Goal: Information Seeking & Learning: Check status

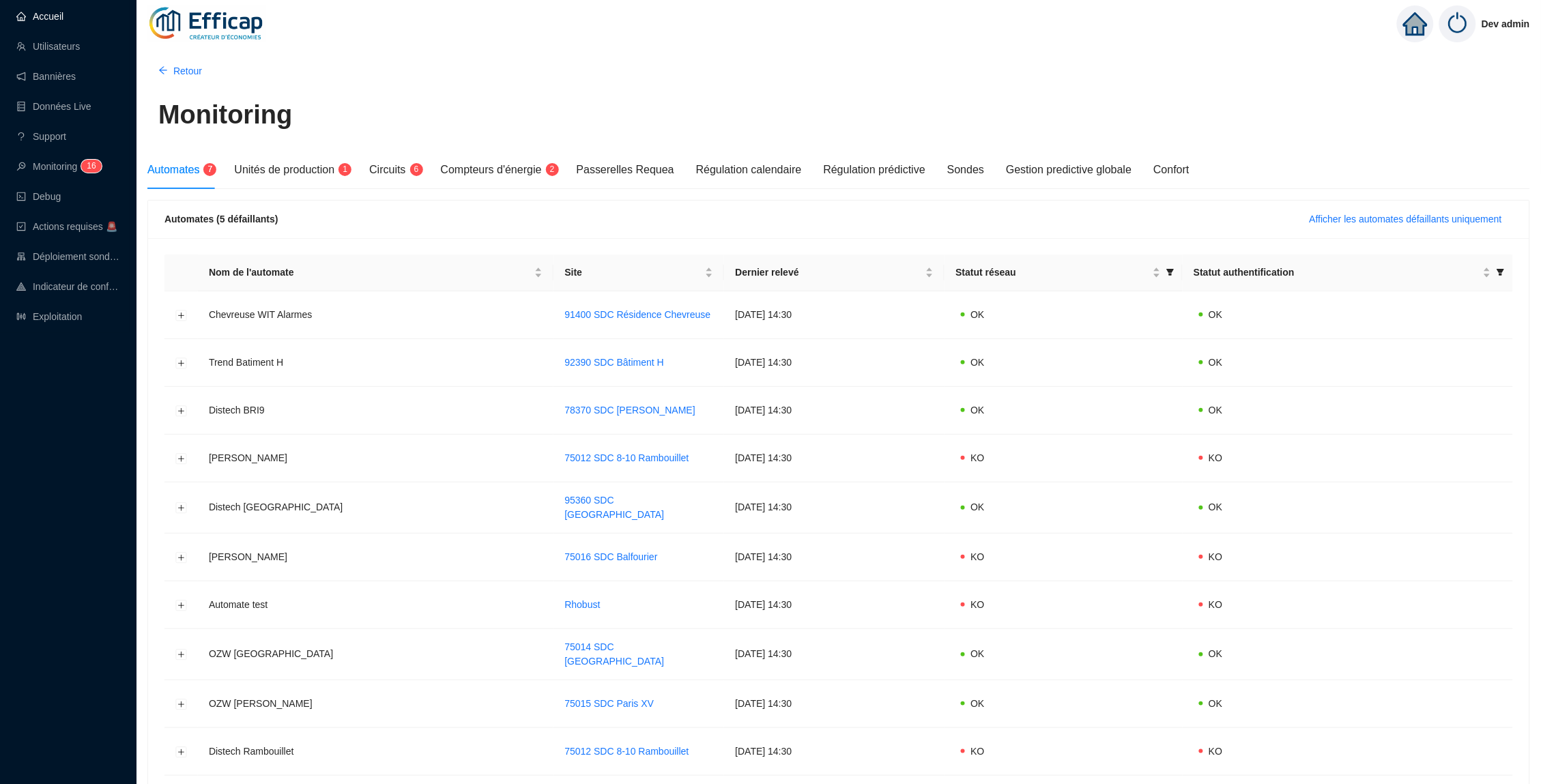
click at [38, 17] on link "Accueil" at bounding box center [40, 16] width 47 height 11
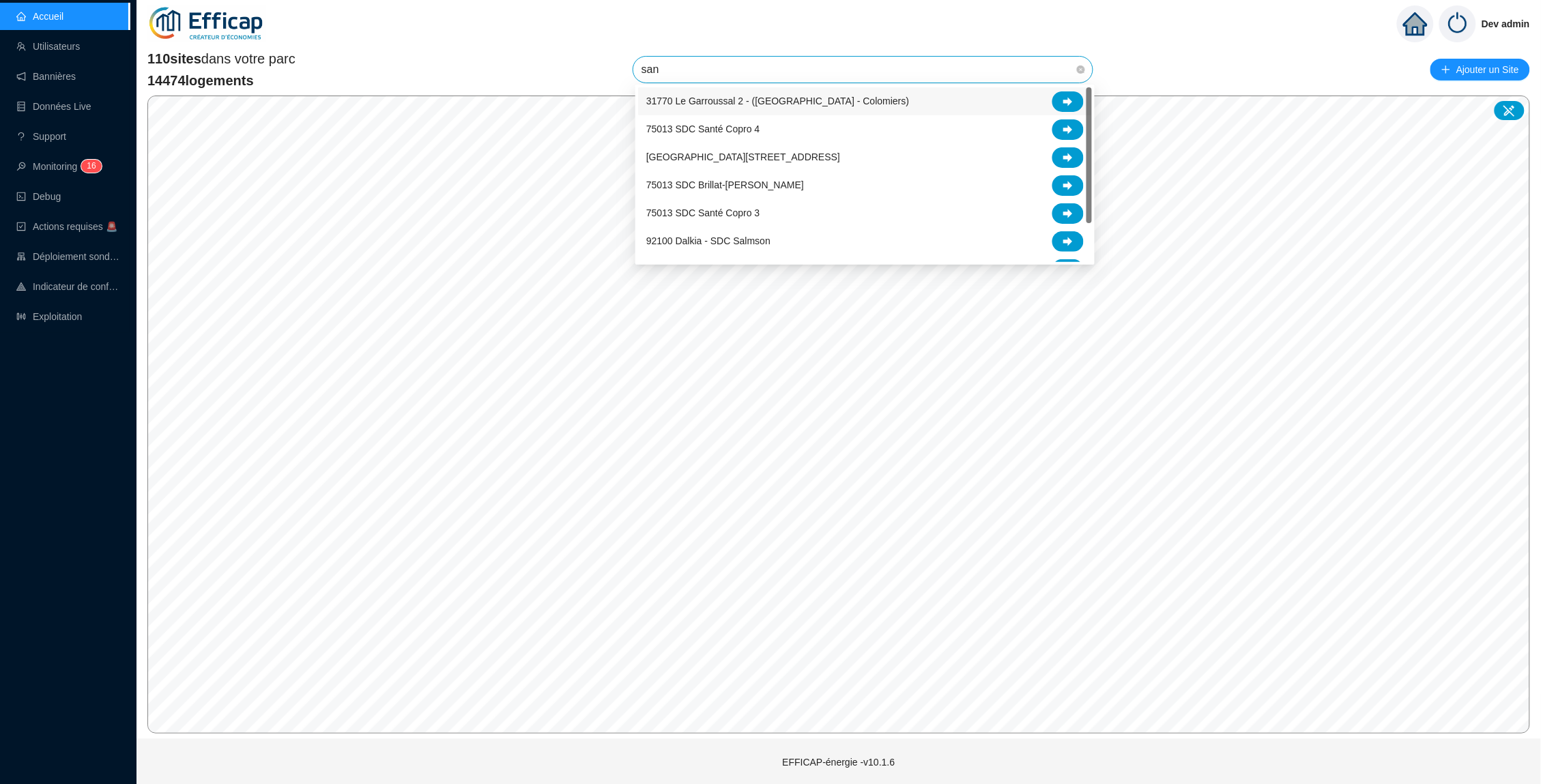
type input "sant"
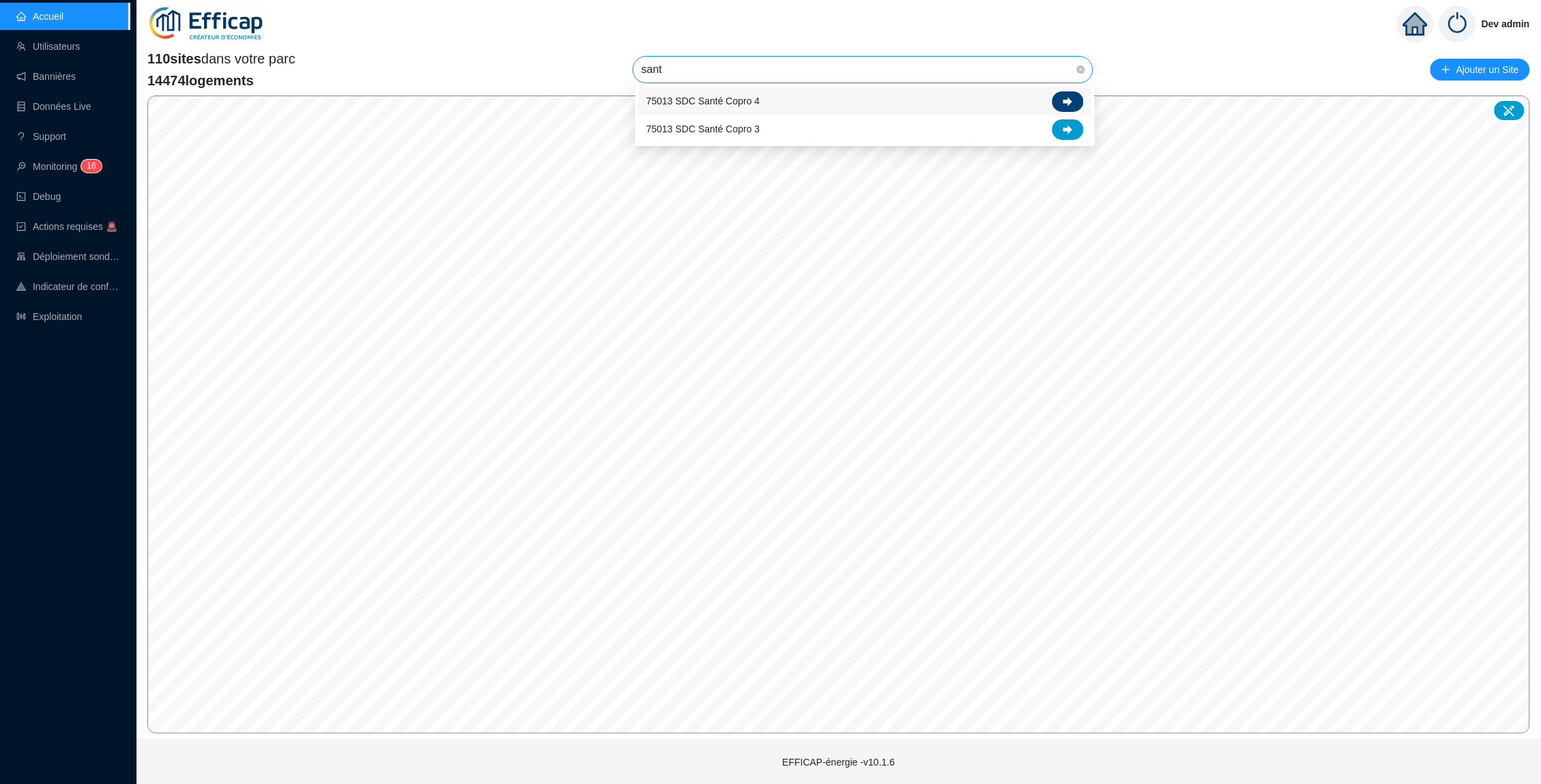
click at [1070, 102] on icon at bounding box center [1067, 101] width 10 height 9
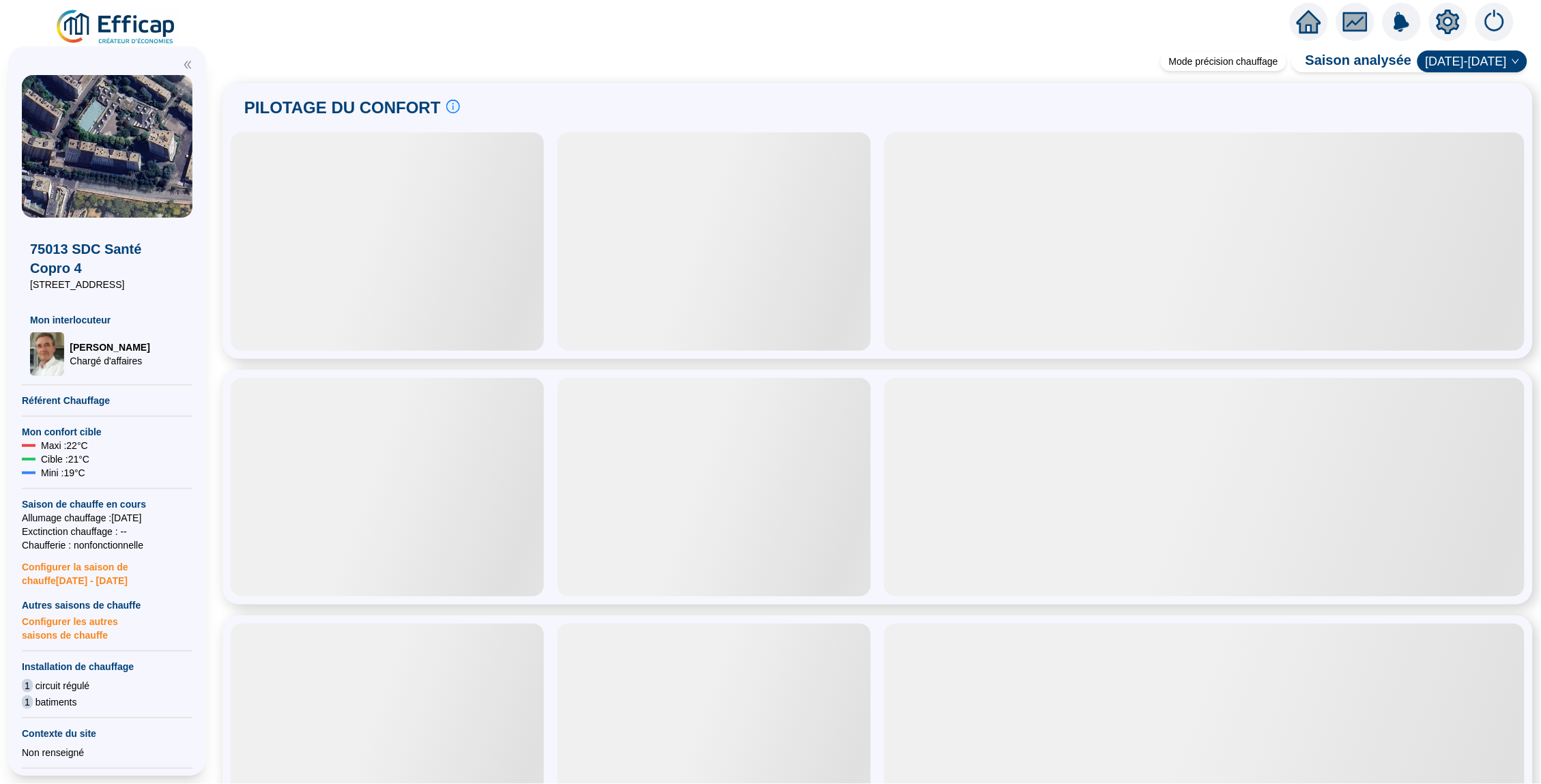
click at [1452, 33] on icon "setting" at bounding box center [1447, 22] width 25 height 25
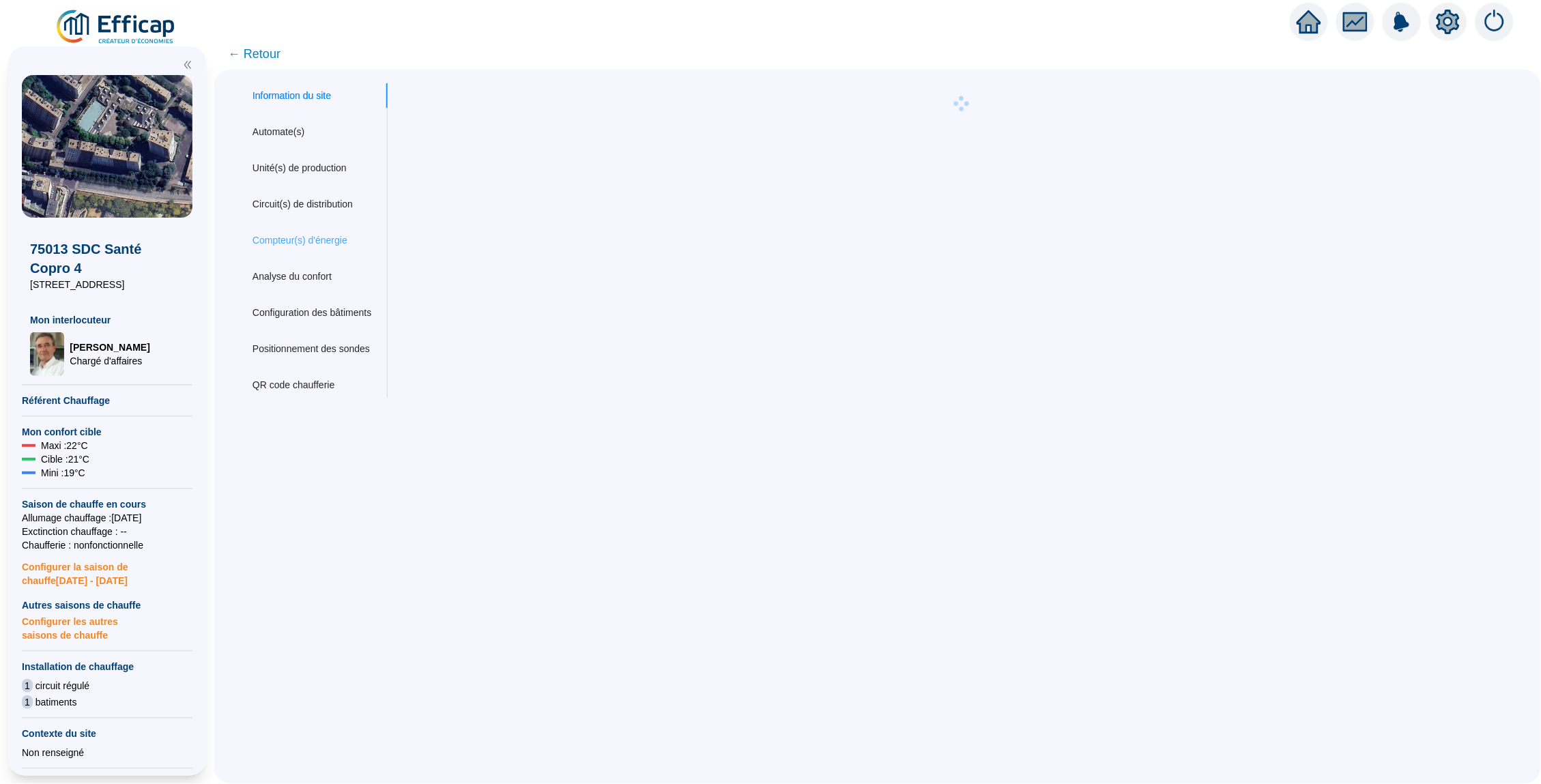
click at [318, 245] on div "Compteur(s) d'énergie" at bounding box center [312, 241] width 152 height 26
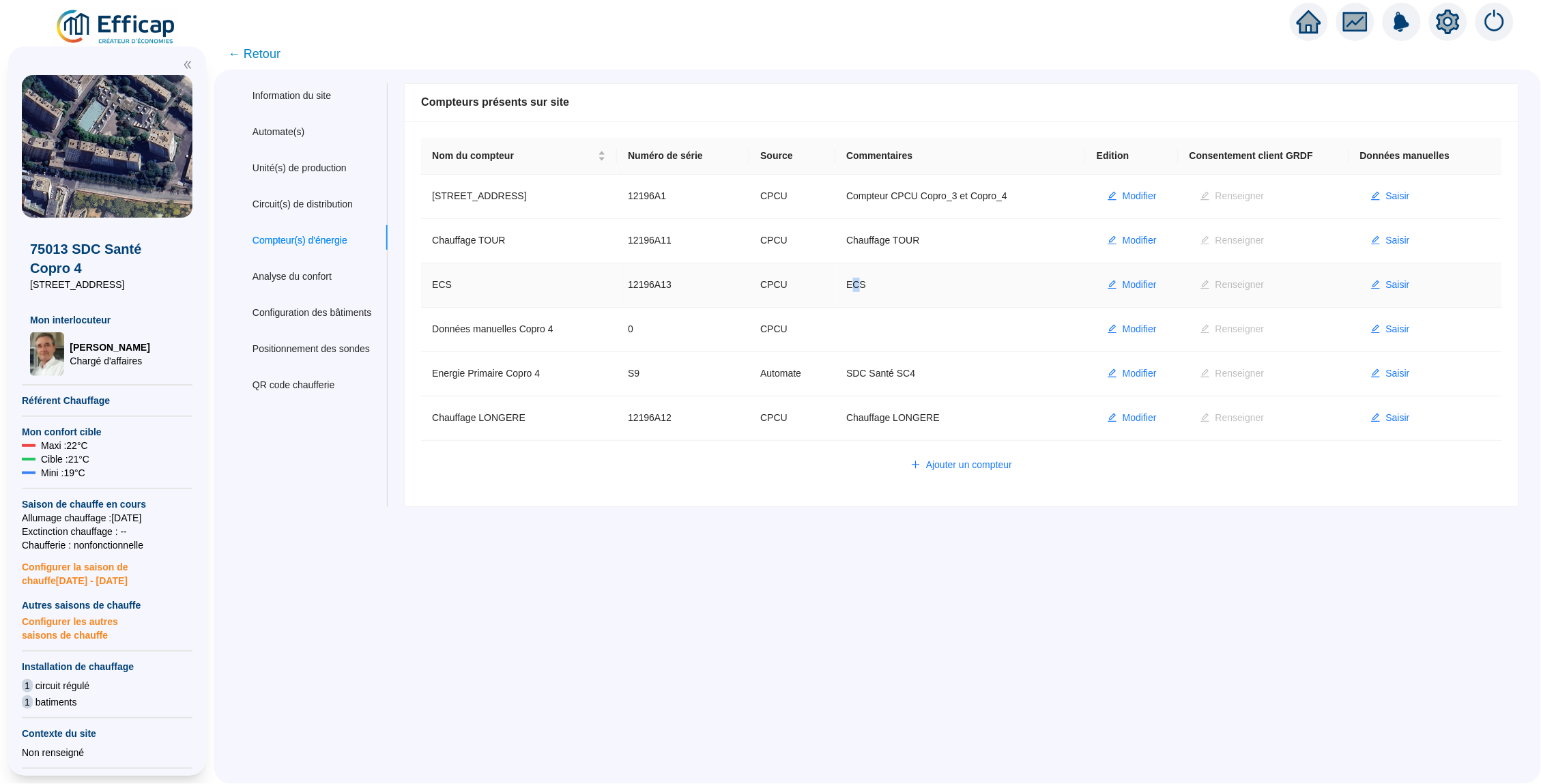
drag, startPoint x: 885, startPoint y: 284, endPoint x: 874, endPoint y: 284, distance: 11.0
click at [874, 284] on td "ECS" at bounding box center [960, 285] width 251 height 44
click at [938, 293] on td "ECS" at bounding box center [960, 285] width 251 height 44
drag, startPoint x: 525, startPoint y: 371, endPoint x: 439, endPoint y: 370, distance: 86.0
click at [438, 371] on td "Energie Primaire Copro 4" at bounding box center [519, 374] width 195 height 44
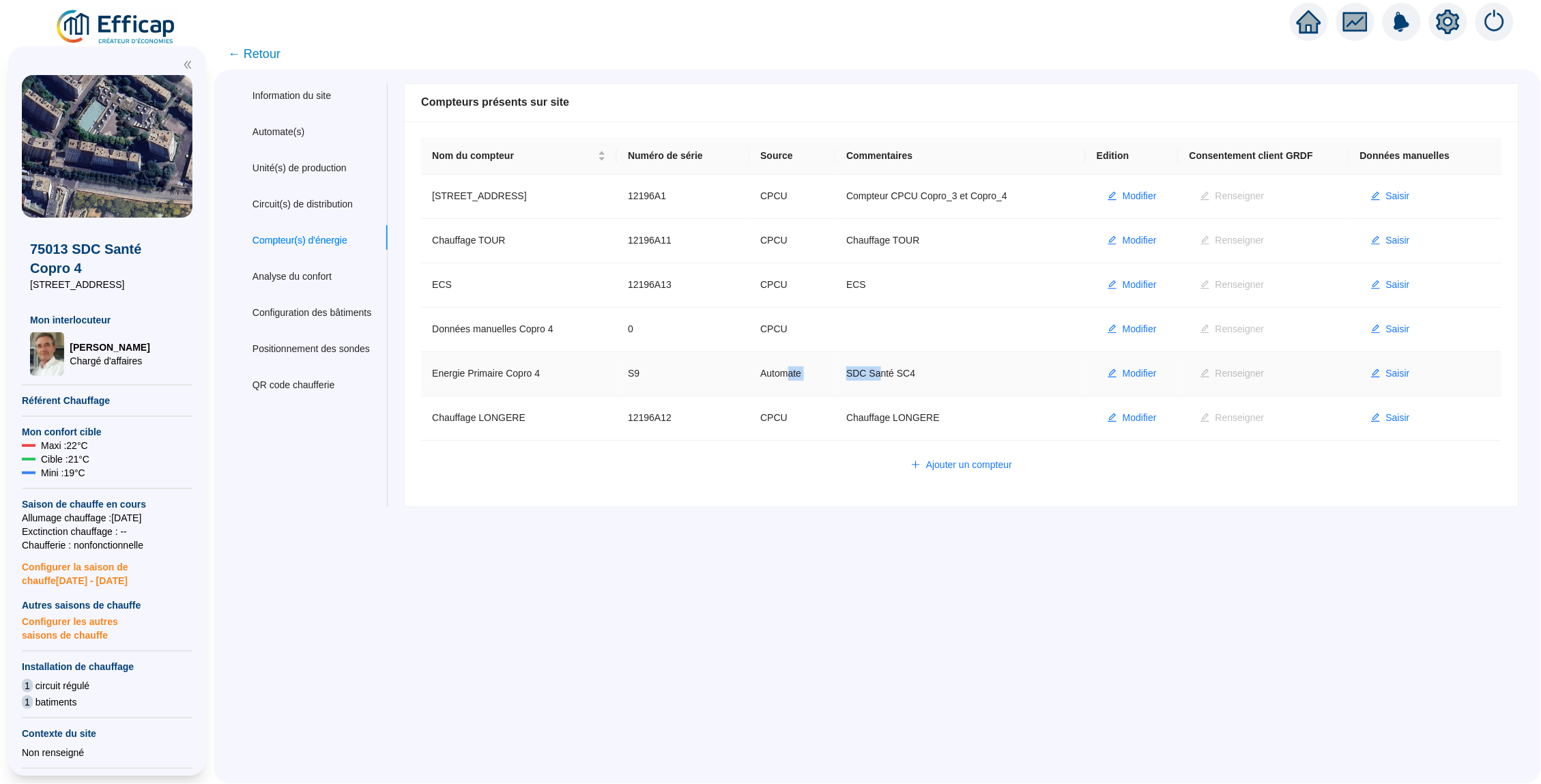
drag, startPoint x: 818, startPoint y: 371, endPoint x: 902, endPoint y: 371, distance: 84.0
click at [902, 371] on tr "Energie Primaire Copro 4 S9 Automate SDC Santé SC4 Modifier Renseigner Saisir" at bounding box center [961, 374] width 1080 height 44
click at [902, 371] on td "SDC Santé SC4" at bounding box center [960, 374] width 251 height 44
drag, startPoint x: 911, startPoint y: 371, endPoint x: 818, endPoint y: 371, distance: 93.0
click at [818, 371] on tr "Energie Primaire Copro 4 S9 Automate SDC Santé SC4 Modifier Renseigner Saisir" at bounding box center [961, 374] width 1080 height 44
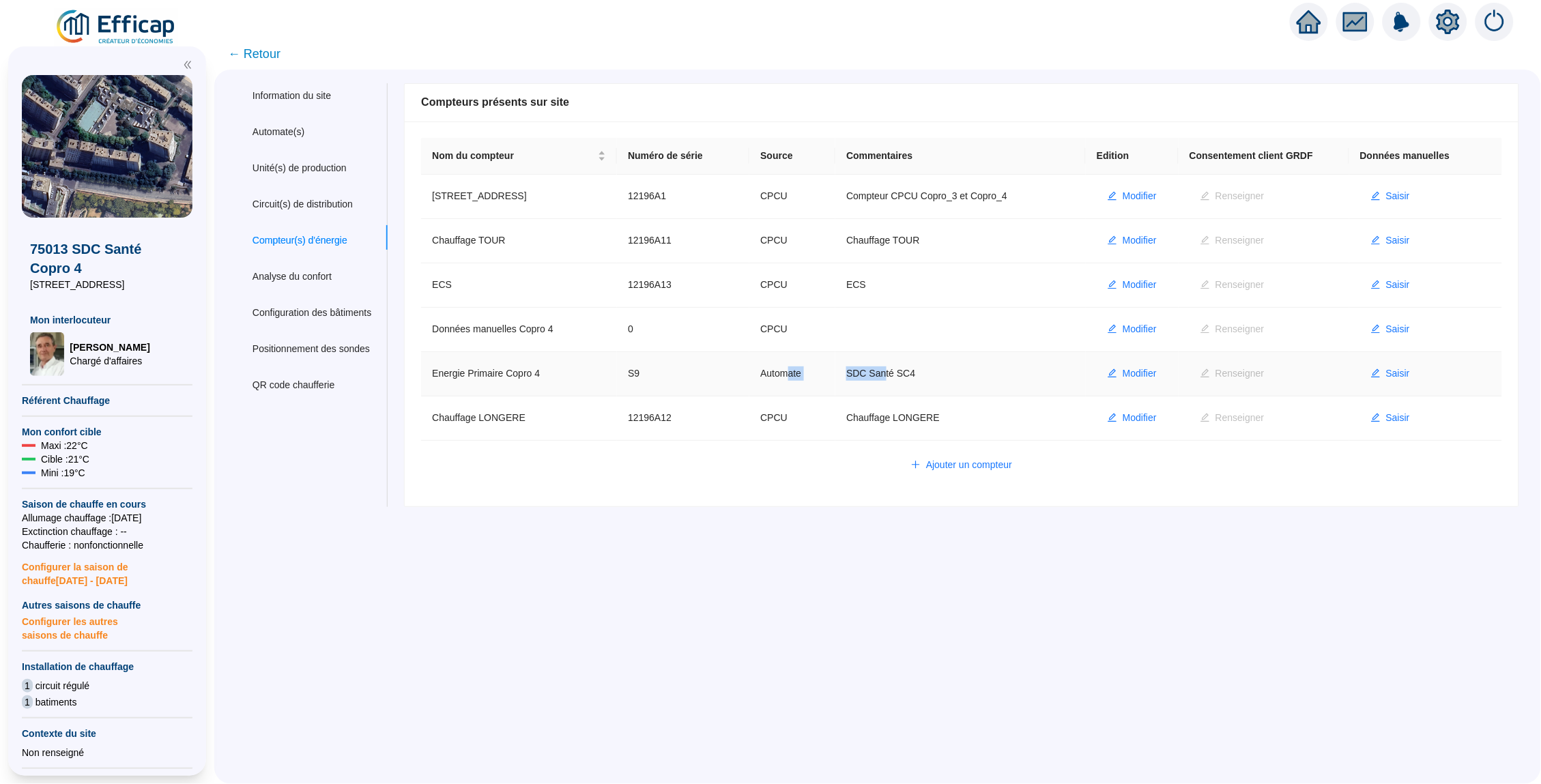
click at [818, 371] on td "Automate" at bounding box center [791, 374] width 86 height 44
drag, startPoint x: 808, startPoint y: 371, endPoint x: 911, endPoint y: 372, distance: 103.0
click at [911, 372] on tr "Energie Primaire Copro 4 S9 Automate SDC Santé SC4 Modifier Renseigner Saisir" at bounding box center [961, 374] width 1080 height 44
click at [911, 372] on td "SDC Santé SC4" at bounding box center [960, 374] width 251 height 44
drag, startPoint x: 917, startPoint y: 372, endPoint x: 813, endPoint y: 374, distance: 104.0
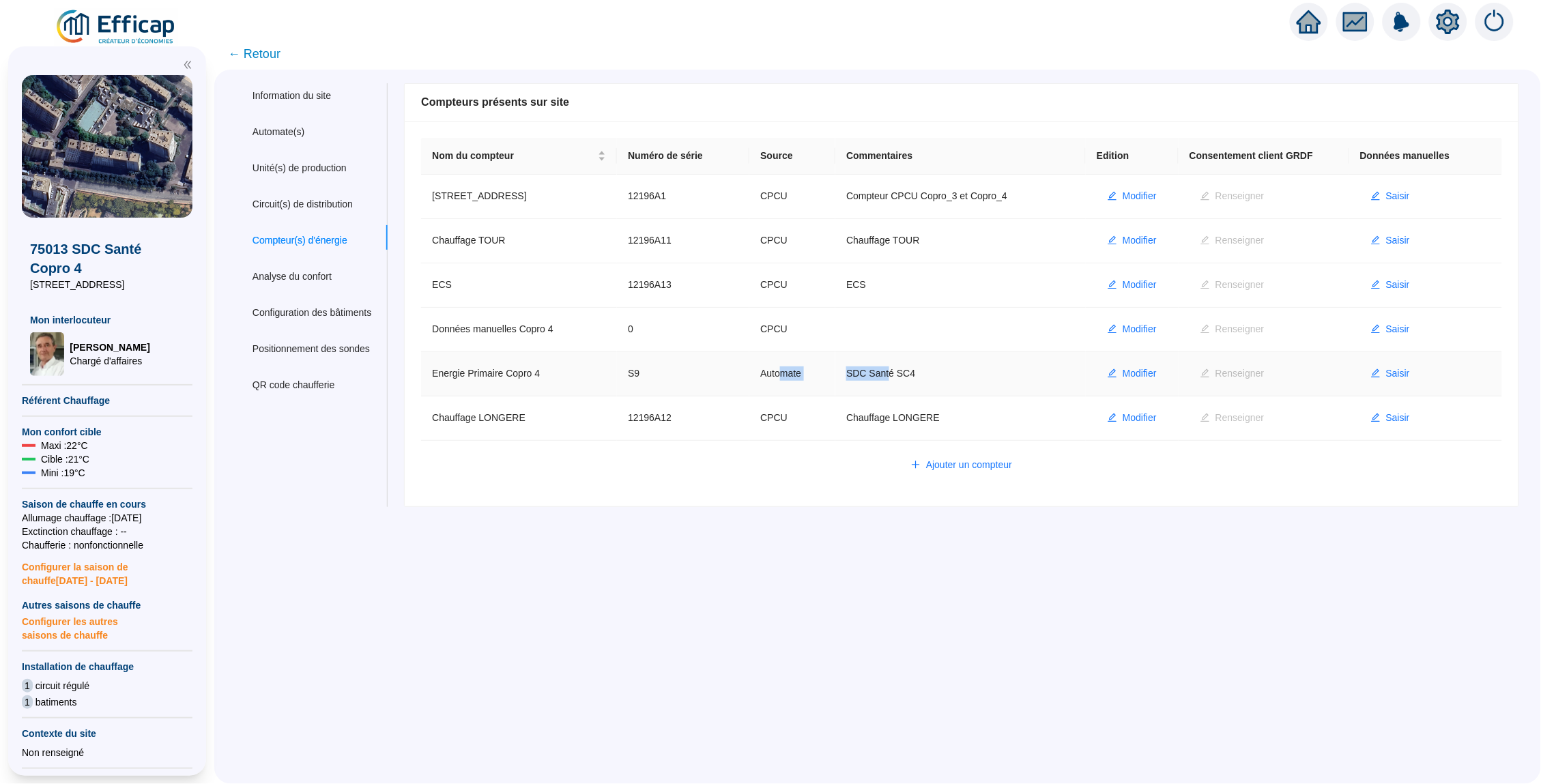
click at [813, 374] on tr "Energie Primaire Copro 4 S9 Automate SDC Santé SC4 Modifier Renseigner Saisir" at bounding box center [961, 374] width 1080 height 44
click at [813, 374] on td "Automate" at bounding box center [791, 374] width 86 height 44
drag, startPoint x: 804, startPoint y: 374, endPoint x: 912, endPoint y: 374, distance: 108.0
click at [912, 374] on tr "Energie Primaire Copro 4 S9 Automate SDC Santé SC4 Modifier Renseigner Saisir" at bounding box center [961, 374] width 1080 height 44
click at [912, 374] on td "SDC Santé SC4" at bounding box center [960, 374] width 251 height 44
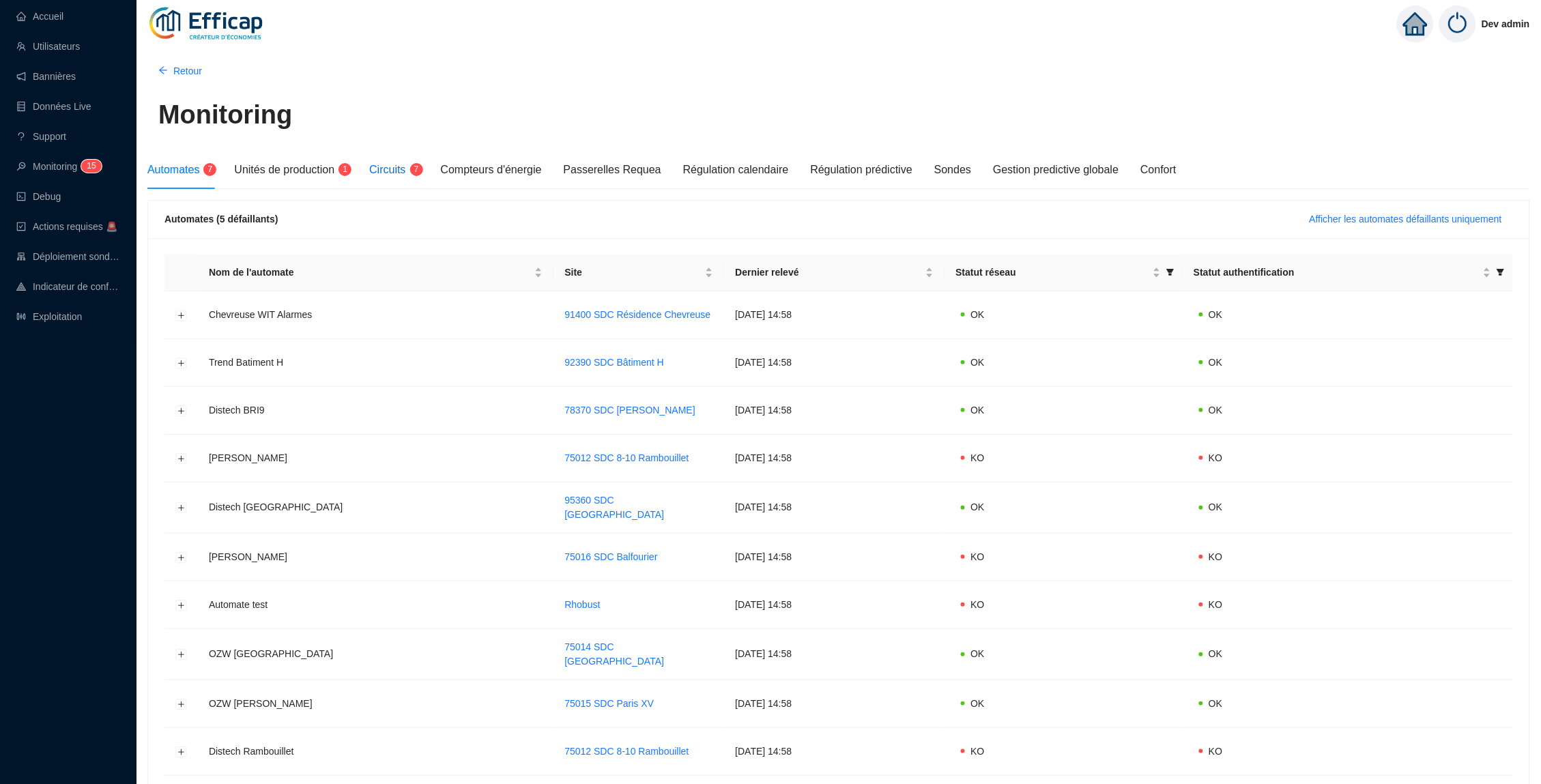
click at [405, 176] on span "Circuits" at bounding box center [387, 170] width 37 height 12
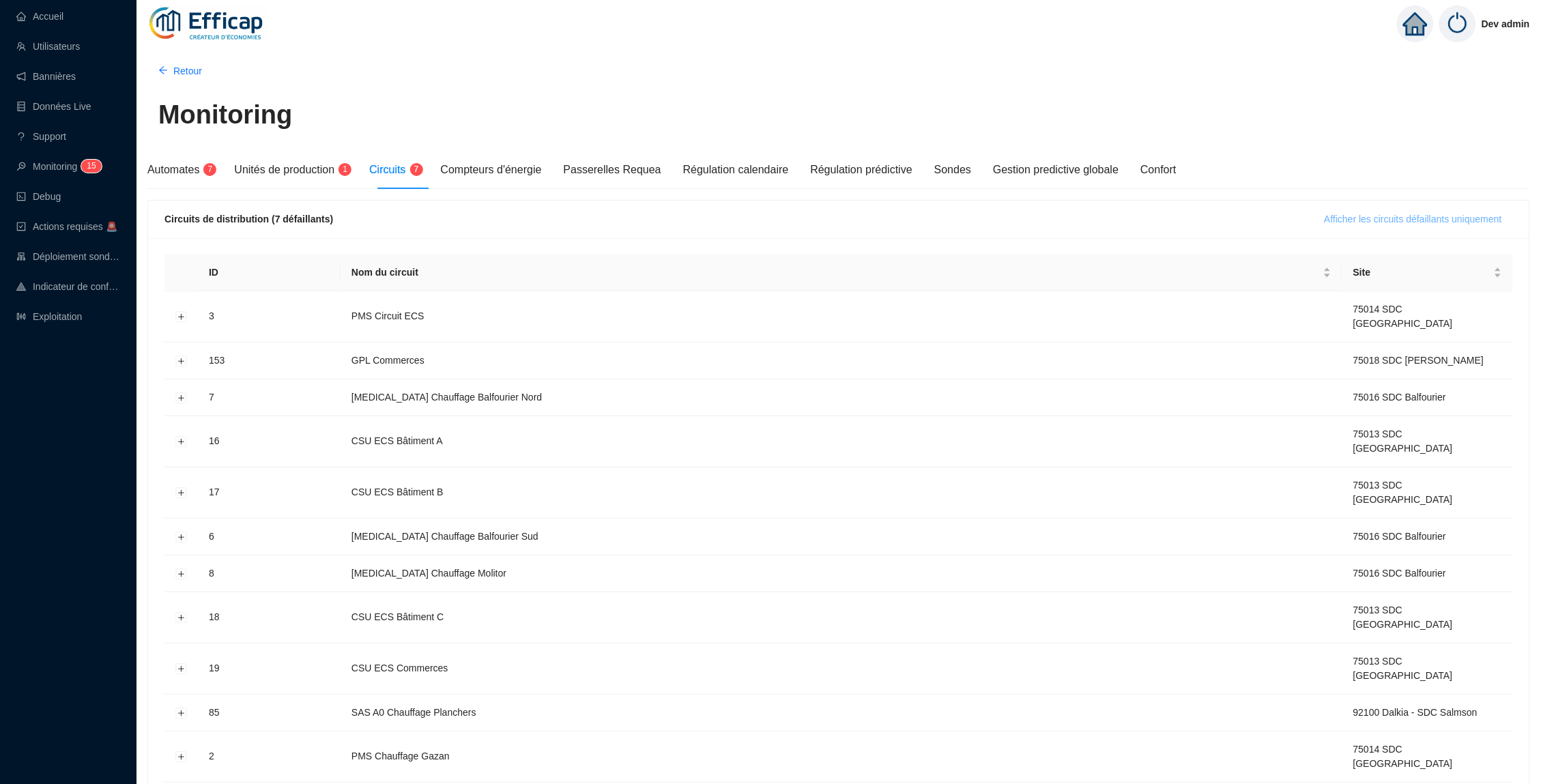
click at [1407, 221] on span "Afficher les circuits défaillants uniquement" at bounding box center [1413, 219] width 178 height 15
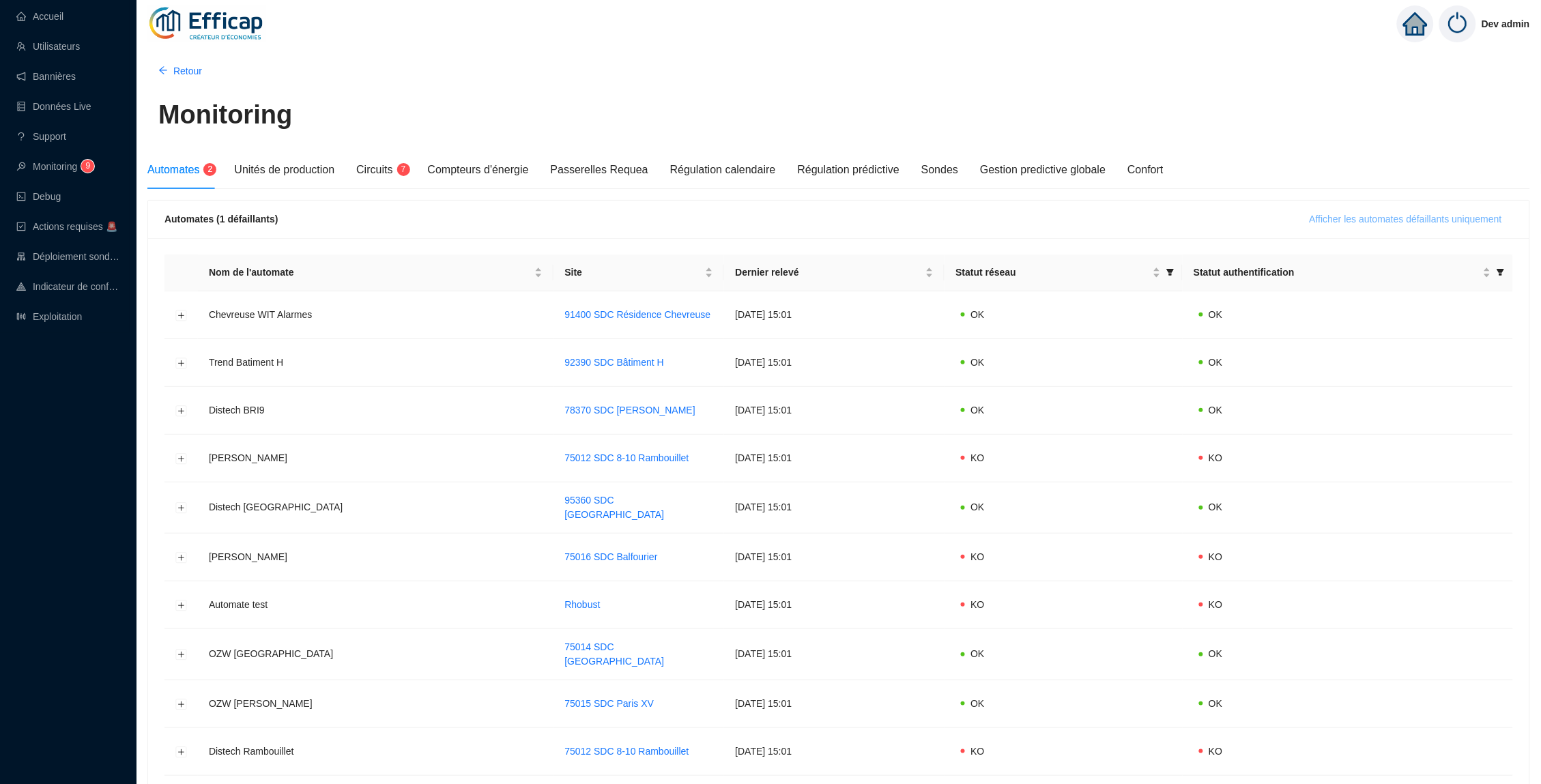
click at [1358, 218] on span "Afficher les automates défaillants uniquement" at bounding box center [1405, 219] width 192 height 15
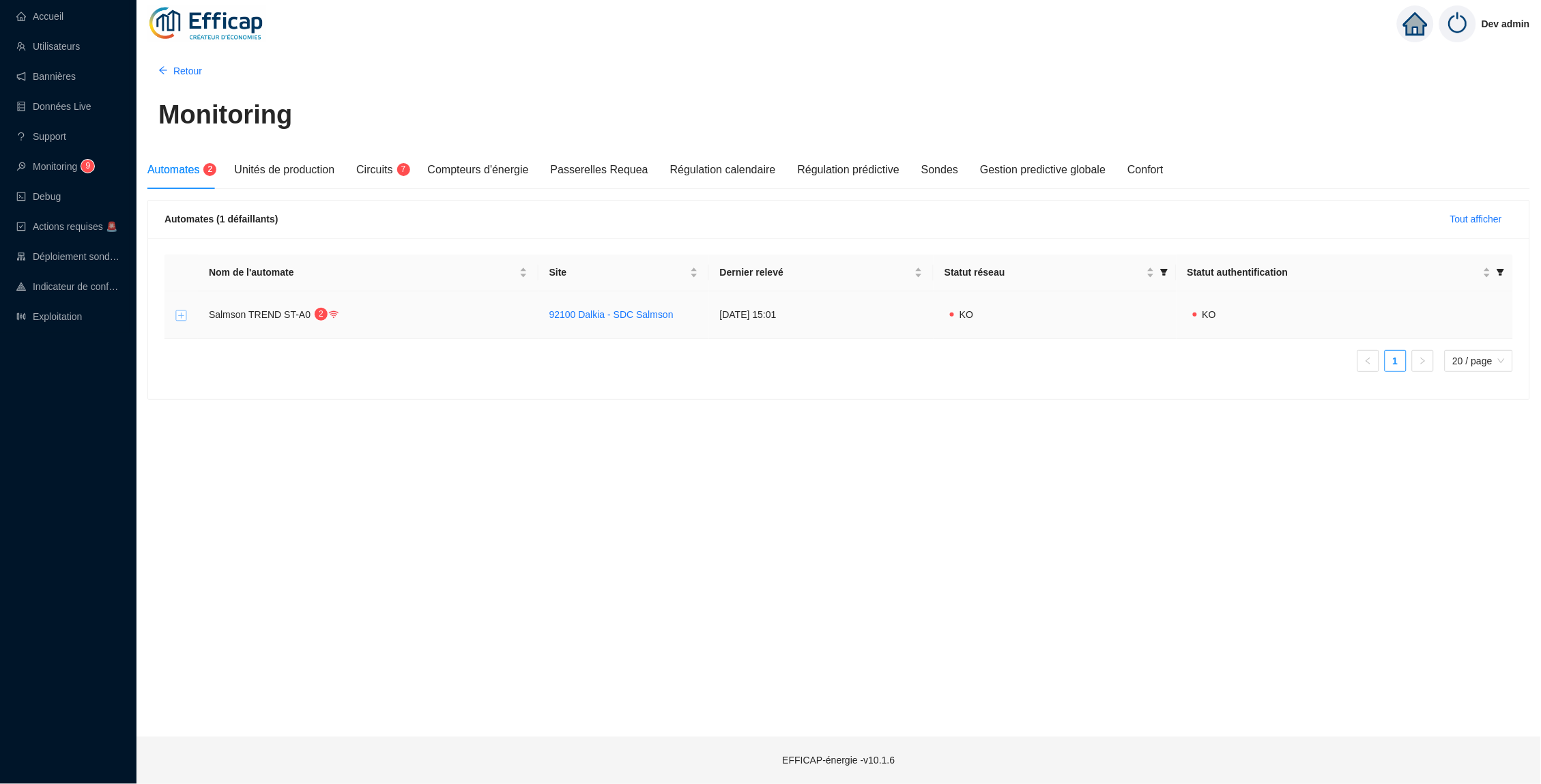
click at [181, 315] on button "Développer la ligne" at bounding box center [181, 315] width 11 height 11
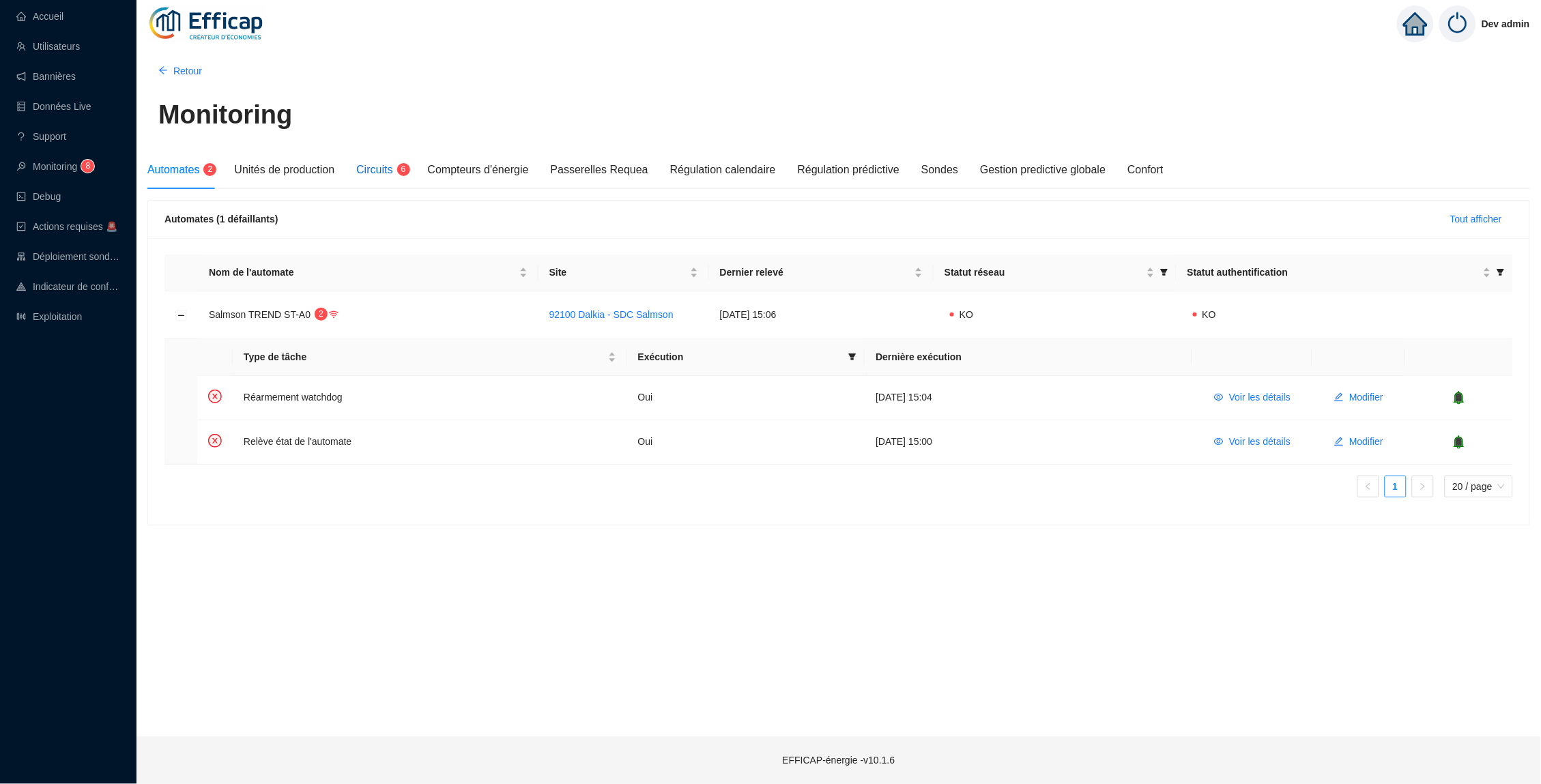
click at [385, 162] on div "Circuits 6" at bounding box center [381, 170] width 49 height 17
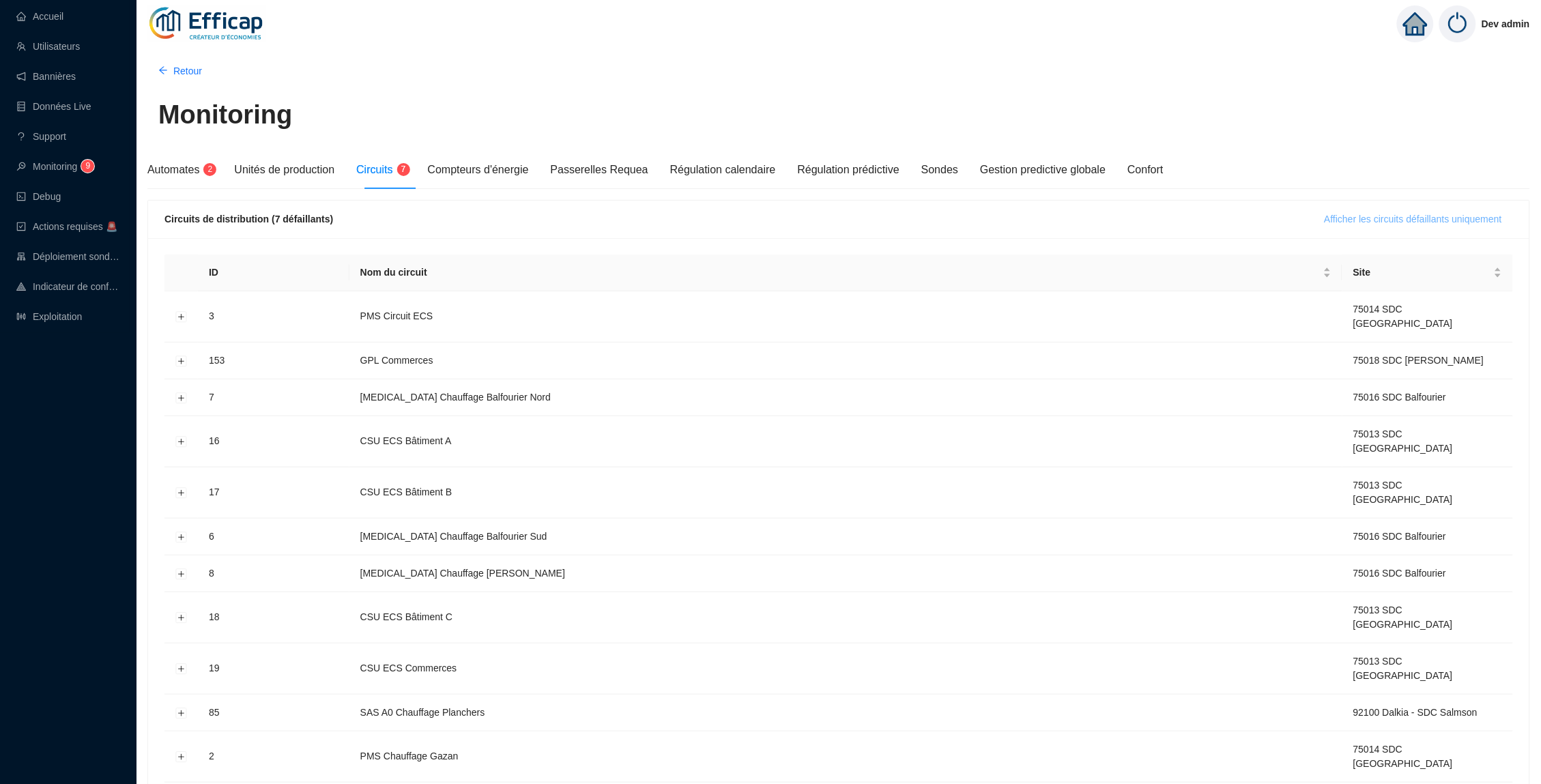
click at [1329, 221] on span "Afficher les circuits défaillants uniquement" at bounding box center [1413, 219] width 178 height 15
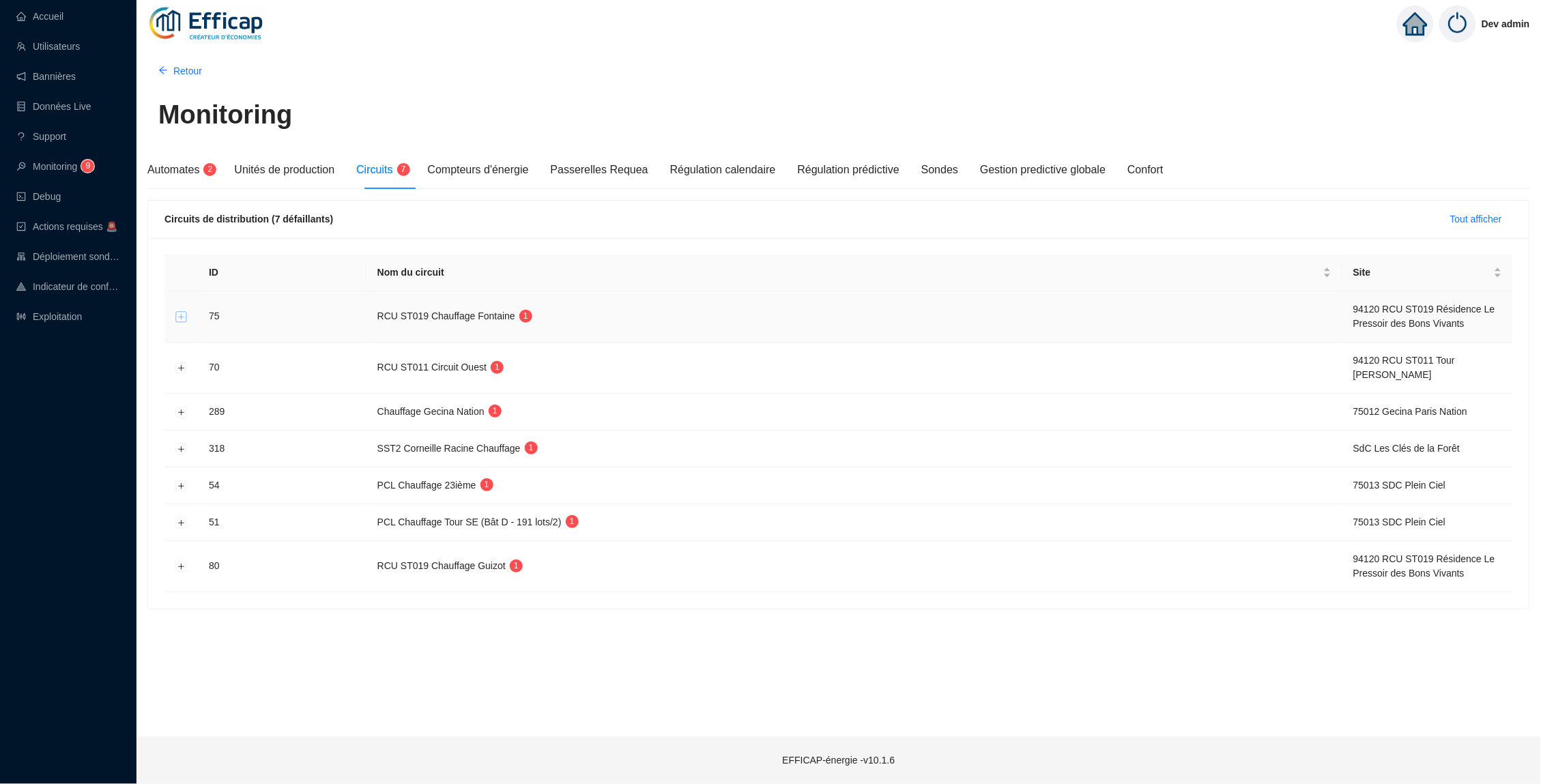
click at [183, 316] on button "Développer la ligne" at bounding box center [181, 317] width 11 height 11
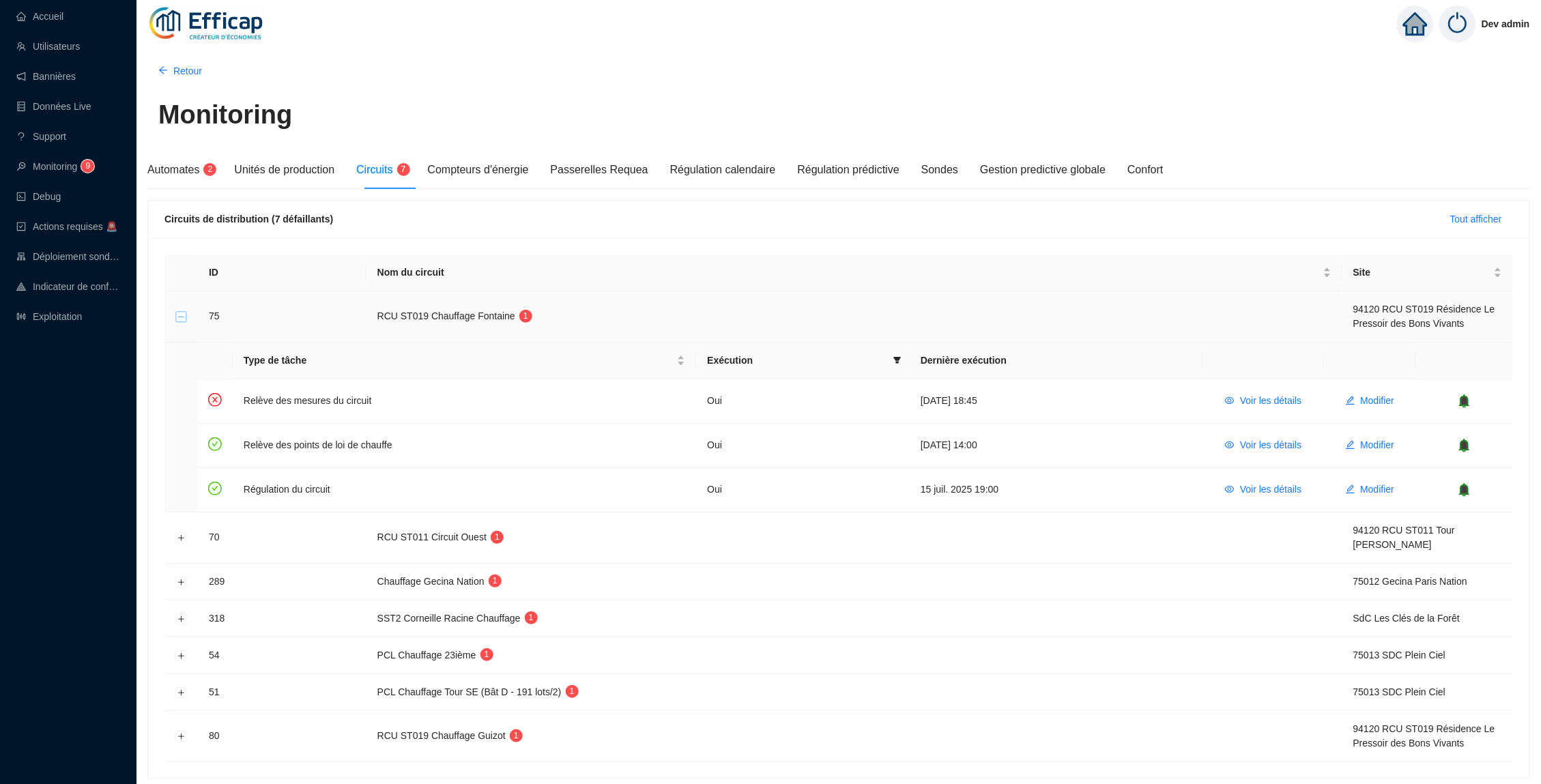
click at [183, 316] on button "Réduire la ligne" at bounding box center [181, 317] width 11 height 11
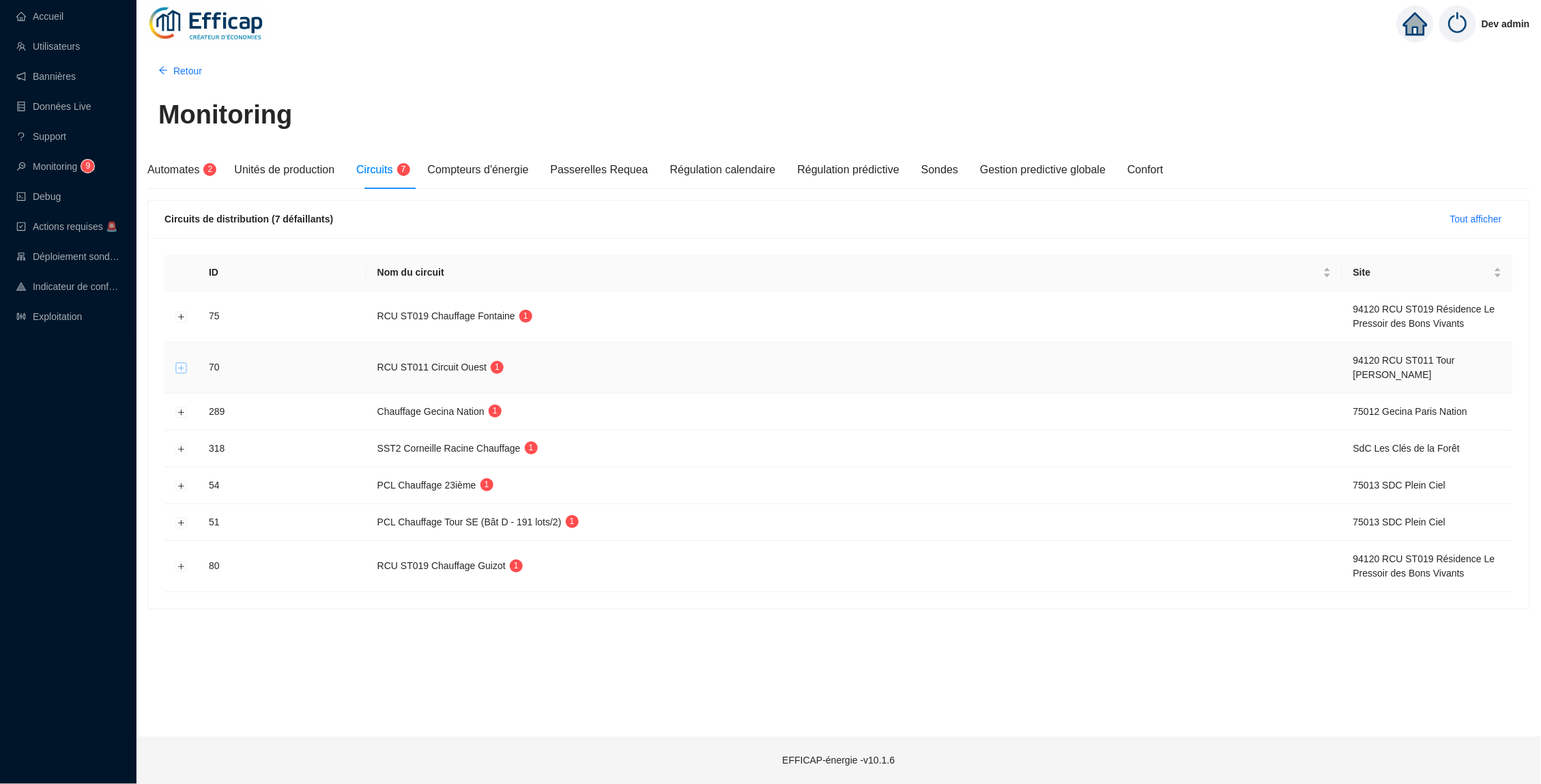
click at [185, 365] on button "Développer la ligne" at bounding box center [181, 368] width 11 height 11
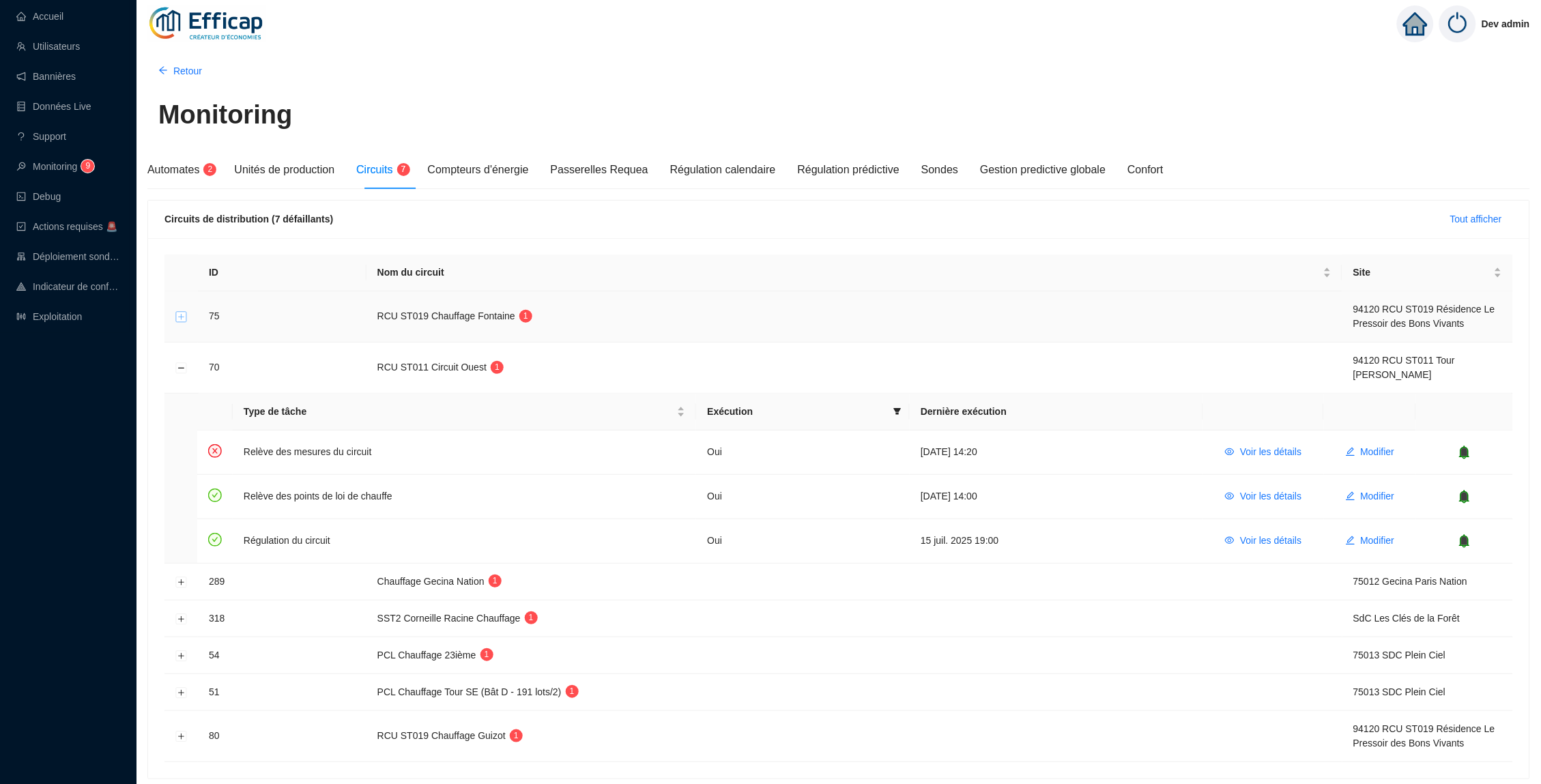
click at [183, 318] on button "Développer la ligne" at bounding box center [181, 317] width 11 height 11
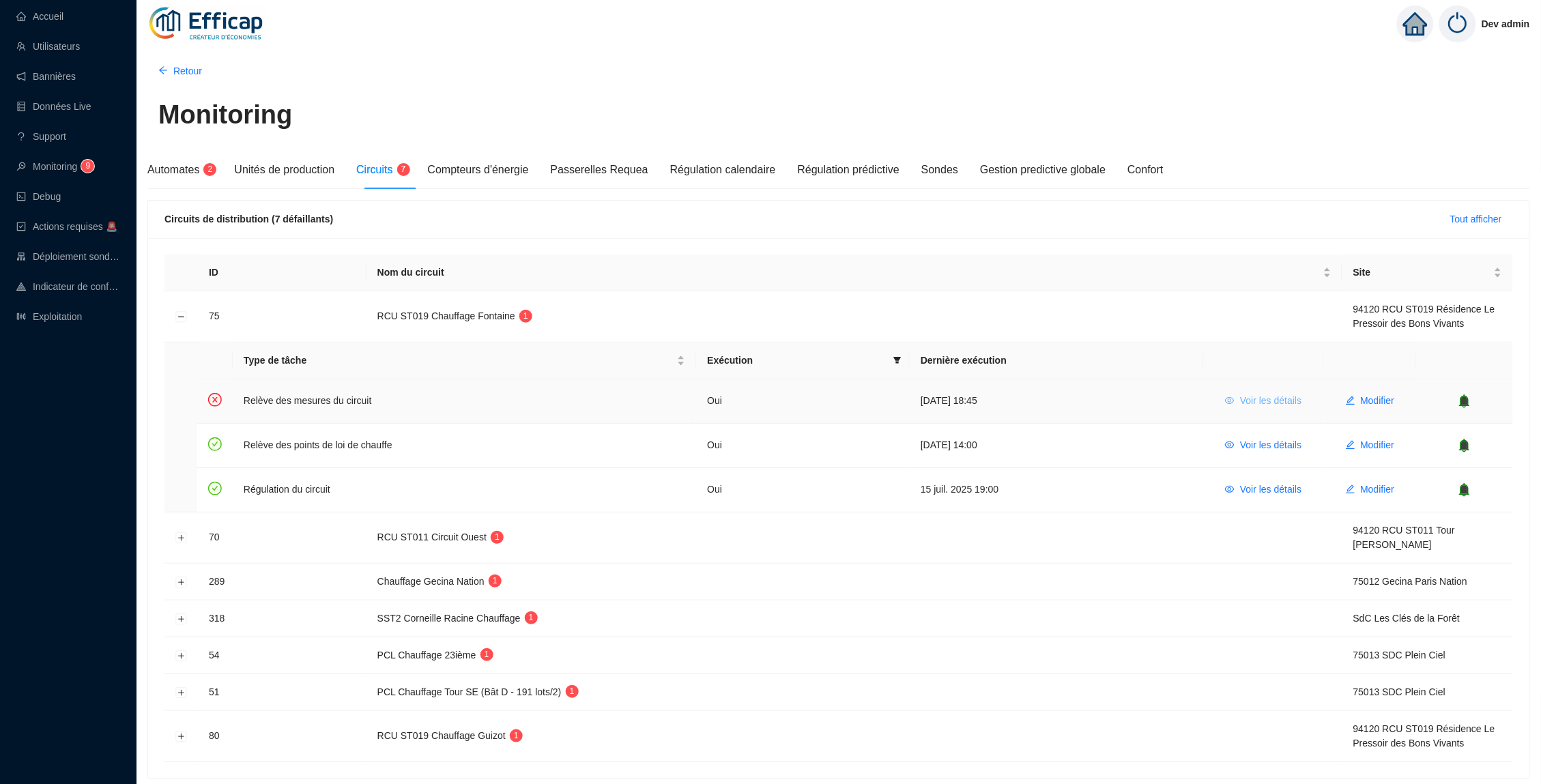
click at [1250, 396] on span "Voir les détails" at bounding box center [1271, 400] width 61 height 15
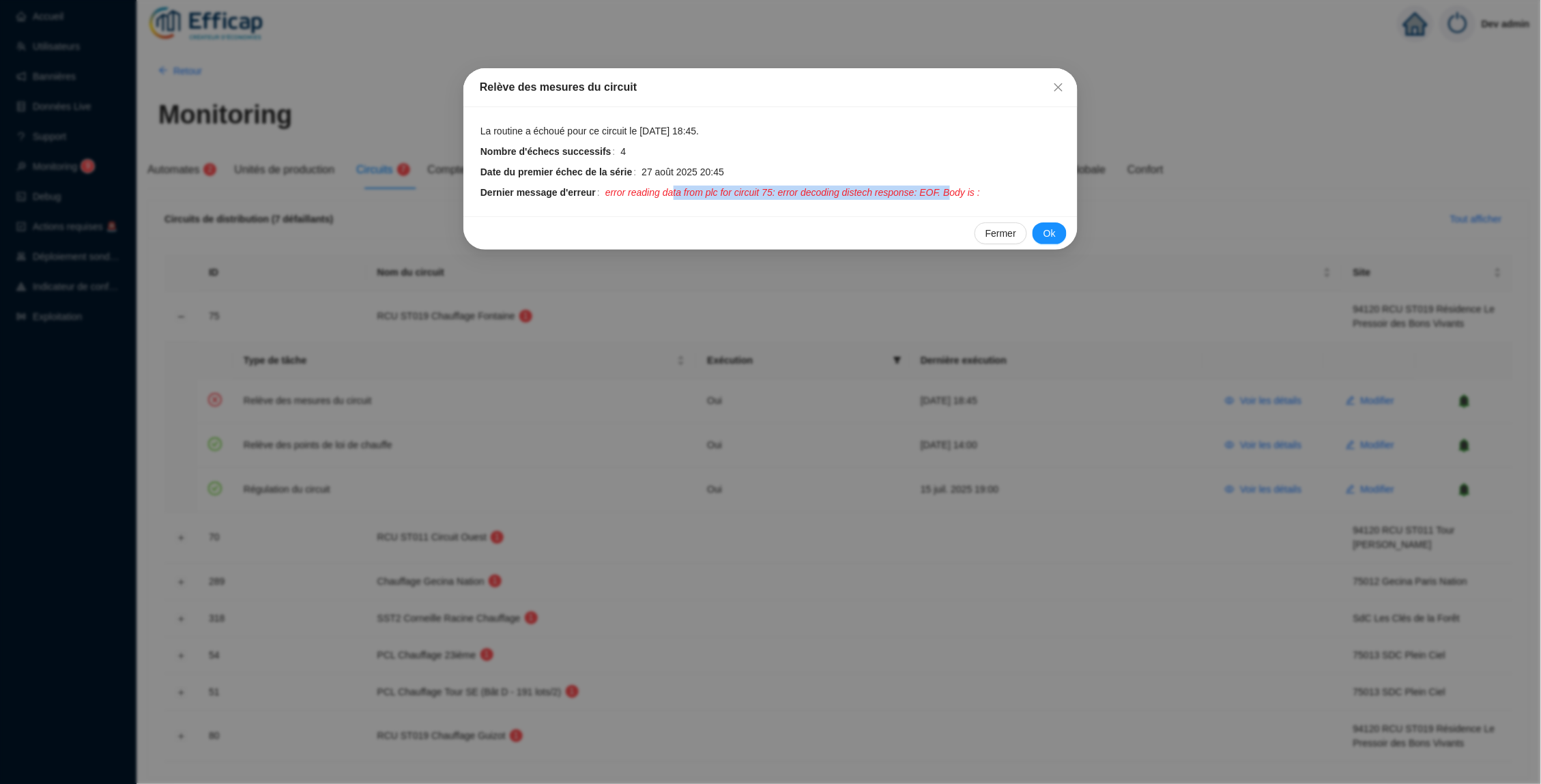
drag, startPoint x: 980, startPoint y: 189, endPoint x: 681, endPoint y: 189, distance: 299.0
click at [681, 189] on span "error reading data from plc for circuit 75: error decoding distech response: EO…" at bounding box center [792, 192] width 375 height 15
drag, startPoint x: 649, startPoint y: 191, endPoint x: 990, endPoint y: 186, distance: 341.0
click at [980, 186] on span "error reading data from plc for circuit 75: error decoding distech response: EO…" at bounding box center [792, 192] width 375 height 15
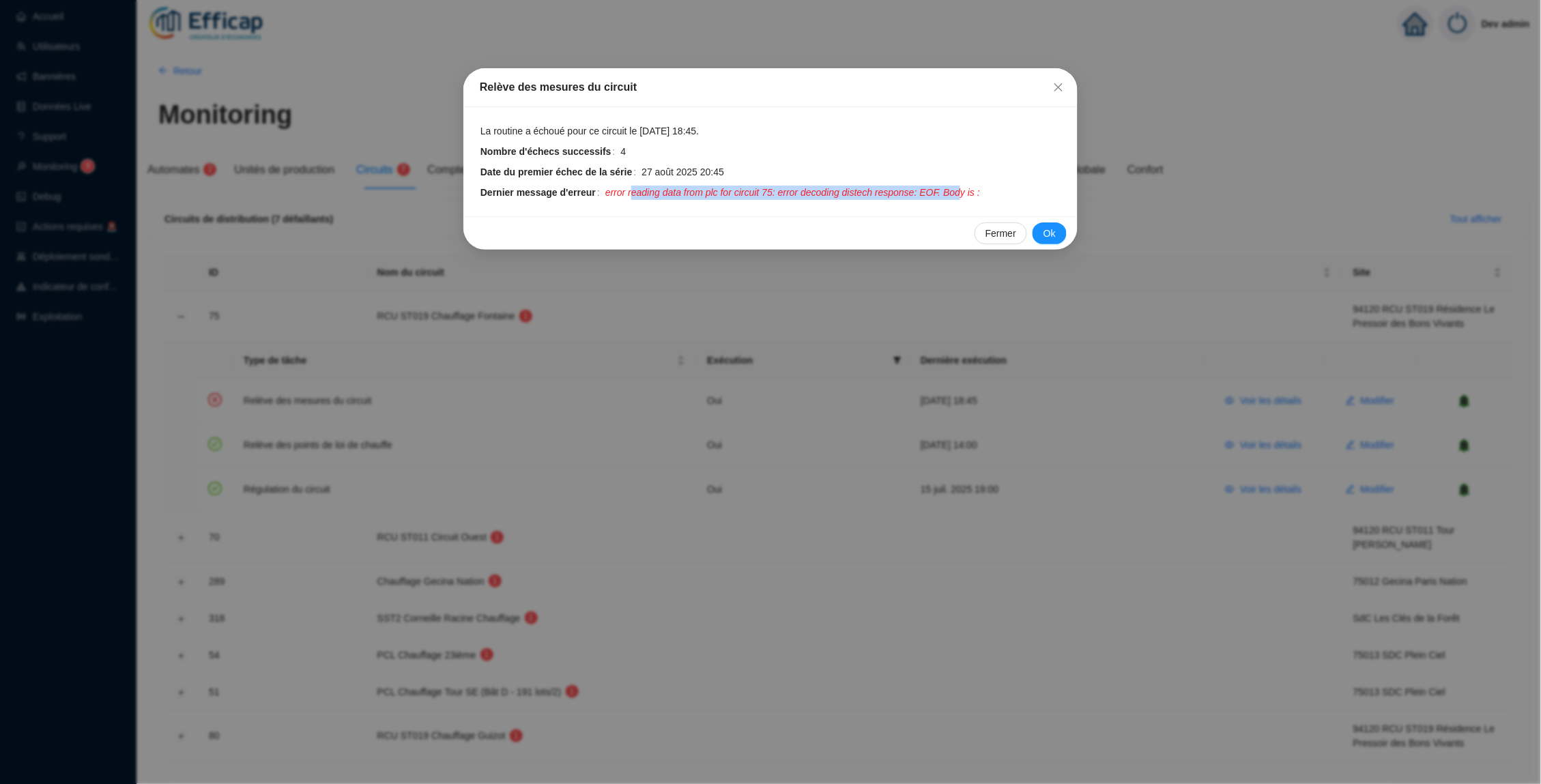
drag, startPoint x: 992, startPoint y: 187, endPoint x: 640, endPoint y: 189, distance: 352.0
click at [640, 189] on span "error reading data from plc for circuit 75: error decoding distech response: EO…" at bounding box center [792, 192] width 375 height 15
drag, startPoint x: 624, startPoint y: 191, endPoint x: 1002, endPoint y: 188, distance: 378.0
click at [980, 188] on span "error reading data from plc for circuit 75: error decoding distech response: EO…" at bounding box center [792, 192] width 375 height 15
click at [1044, 227] on span "Ok" at bounding box center [1049, 234] width 12 height 15
